Goal: Information Seeking & Learning: Learn about a topic

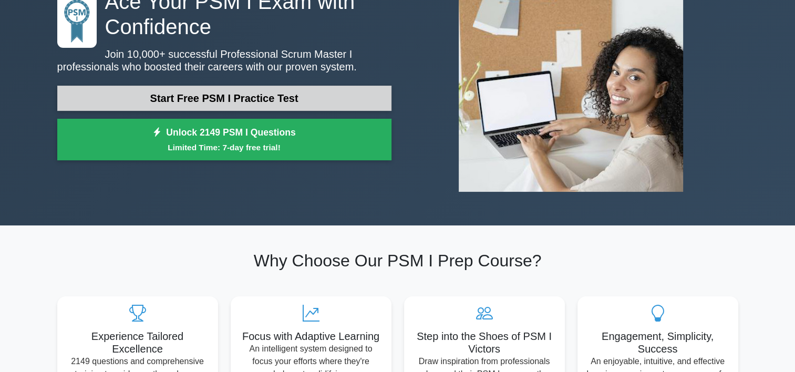
click at [271, 99] on link "Start Free PSM I Practice Test" at bounding box center [224, 98] width 334 height 25
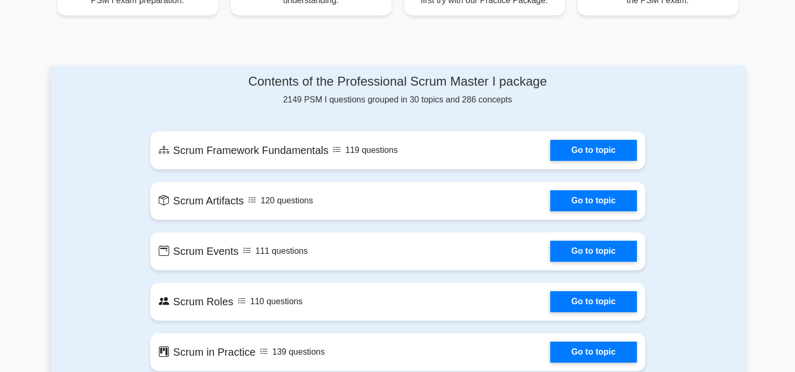
scroll to position [473, 0]
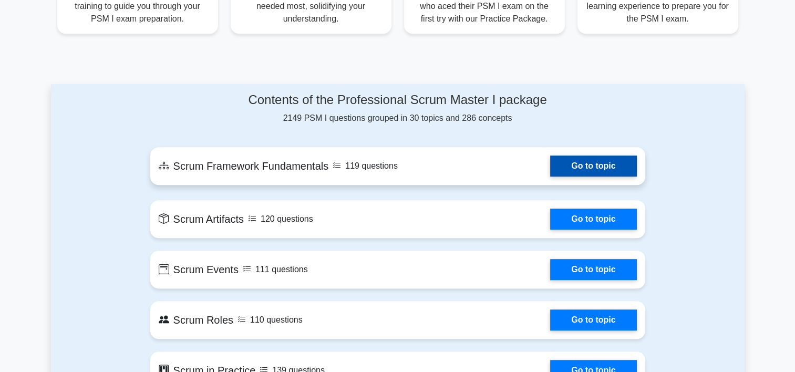
click at [582, 162] on link "Go to topic" at bounding box center [593, 166] width 86 height 21
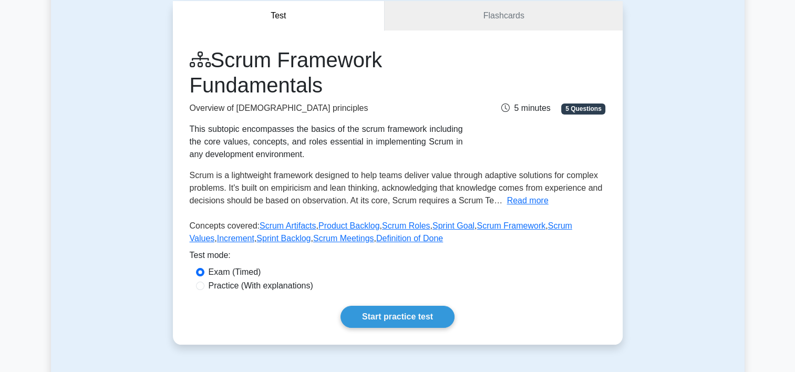
scroll to position [105, 0]
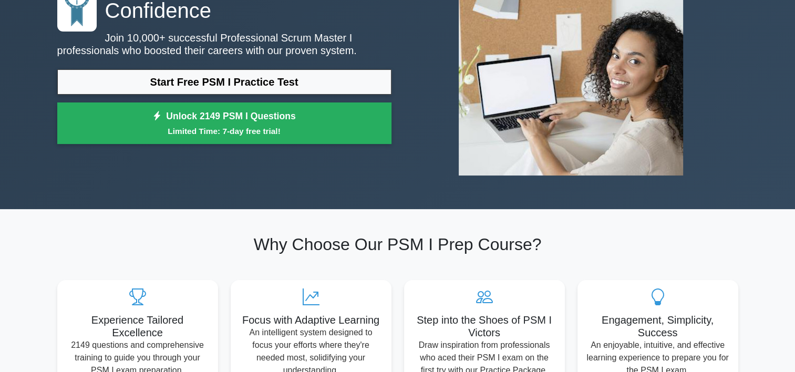
scroll to position [158, 0]
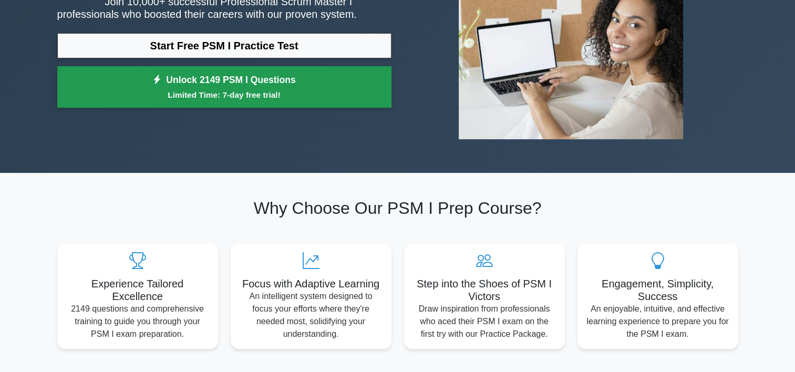
click at [224, 98] on small "Limited Time: 7-day free trial!" at bounding box center [224, 95] width 308 height 12
